Goal: Task Accomplishment & Management: Use online tool/utility

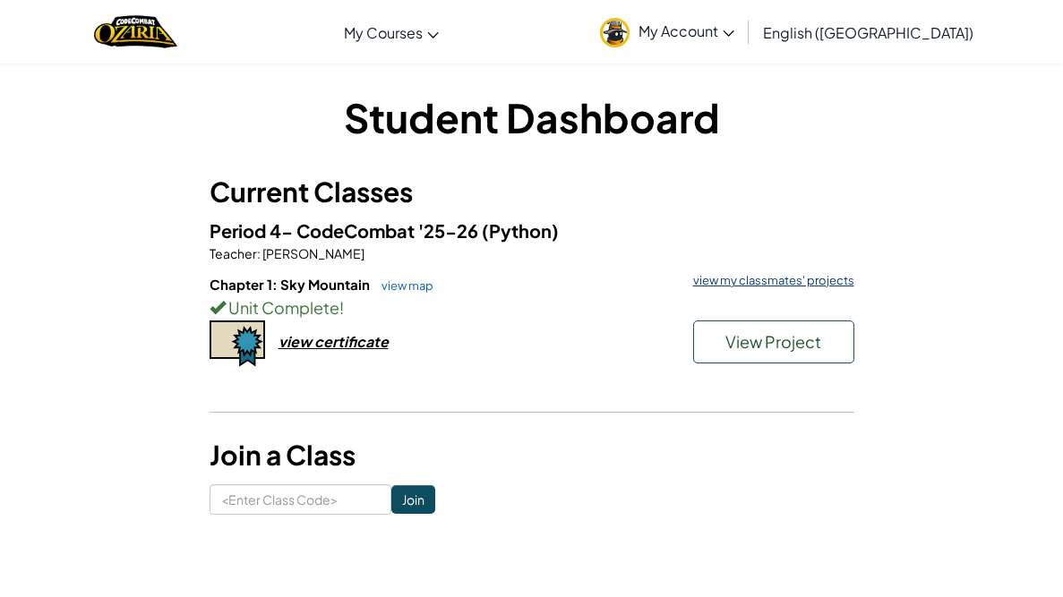
click at [715, 285] on link "view my classmates' projects" at bounding box center [769, 281] width 170 height 12
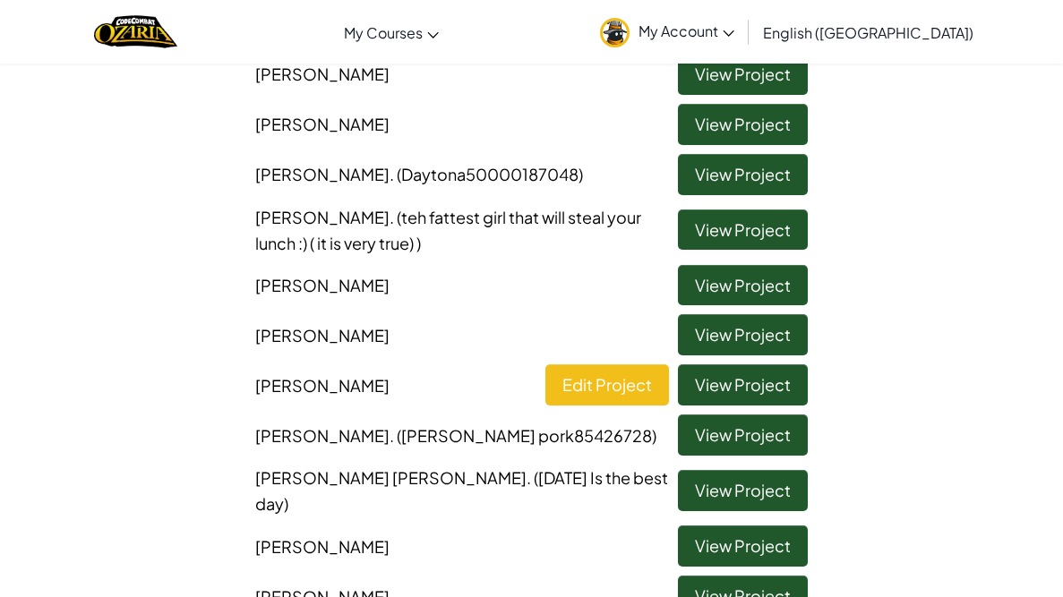
scroll to position [519, 0]
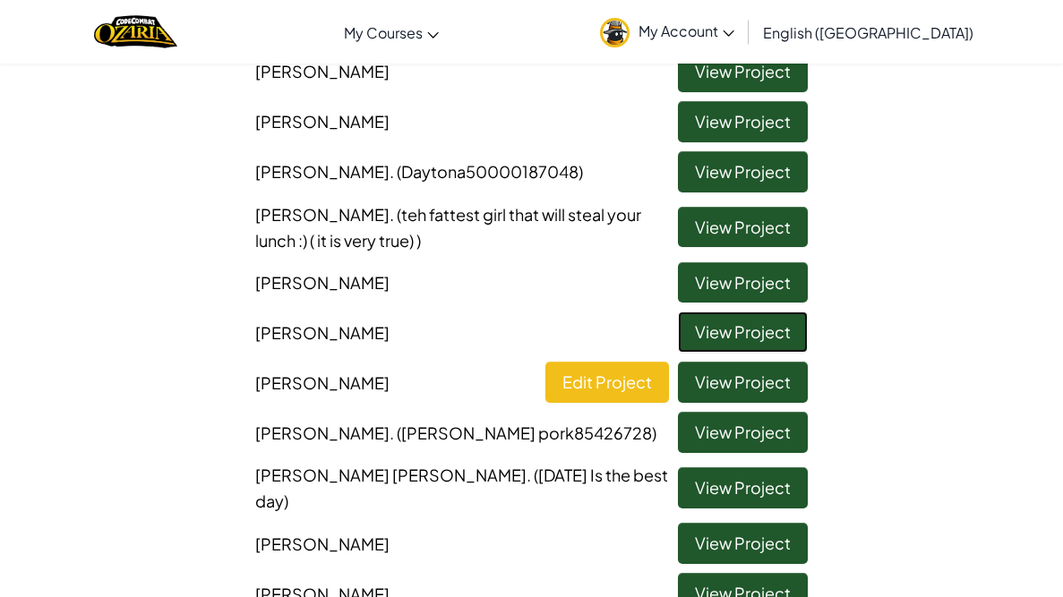
click at [736, 334] on link "View Project" at bounding box center [743, 332] width 130 height 41
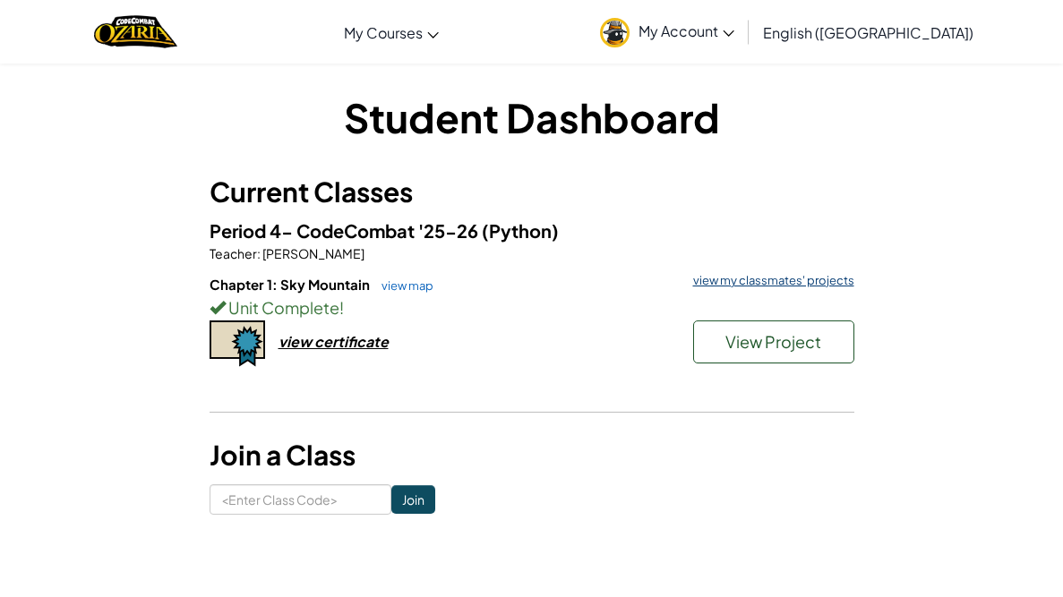
click at [712, 275] on link "view my classmates' projects" at bounding box center [769, 281] width 170 height 12
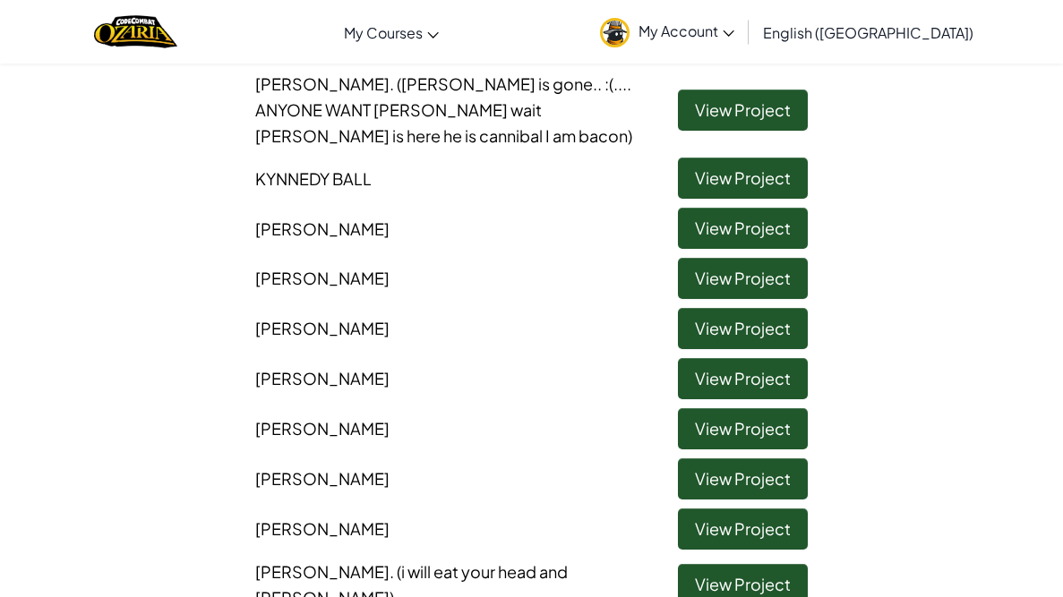
scroll to position [1072, 0]
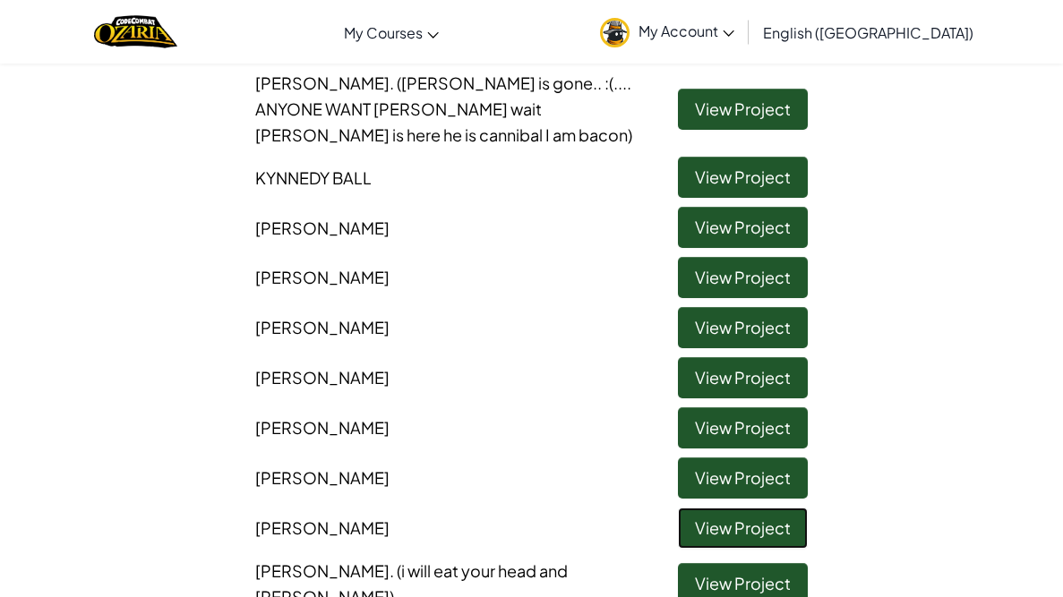
click at [704, 527] on link "View Project" at bounding box center [743, 528] width 130 height 41
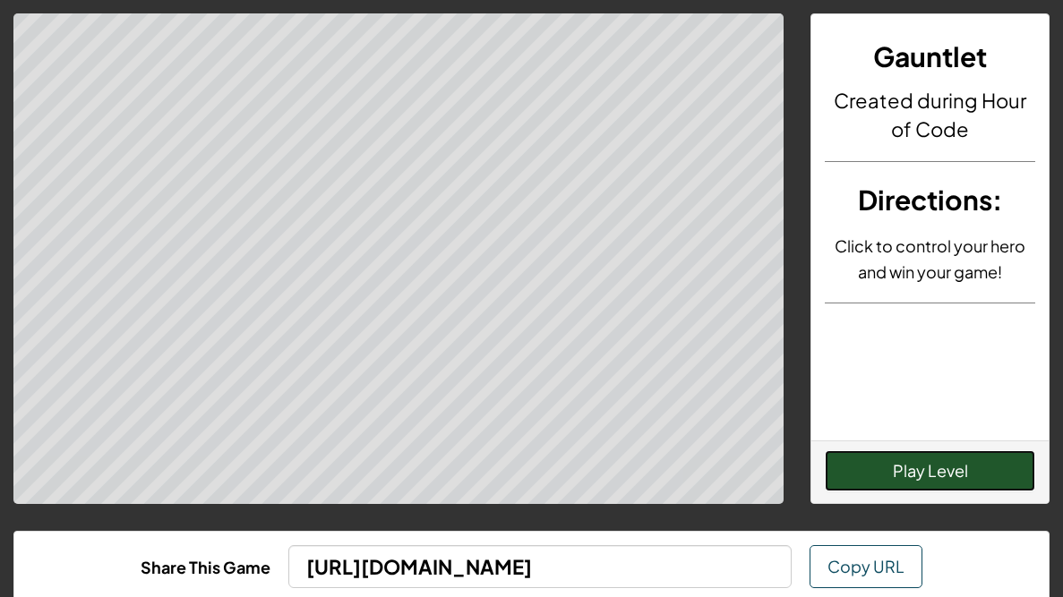
click at [872, 475] on button "Play Level" at bounding box center [930, 470] width 210 height 41
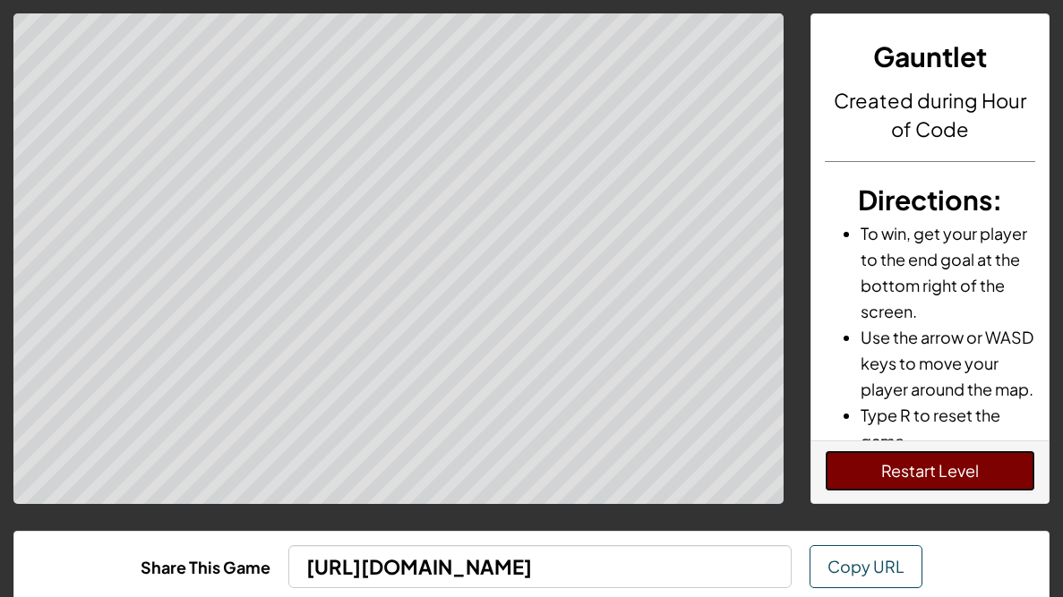
click at [852, 467] on button "Restart Level" at bounding box center [930, 470] width 210 height 41
